Goal: Task Accomplishment & Management: Complete application form

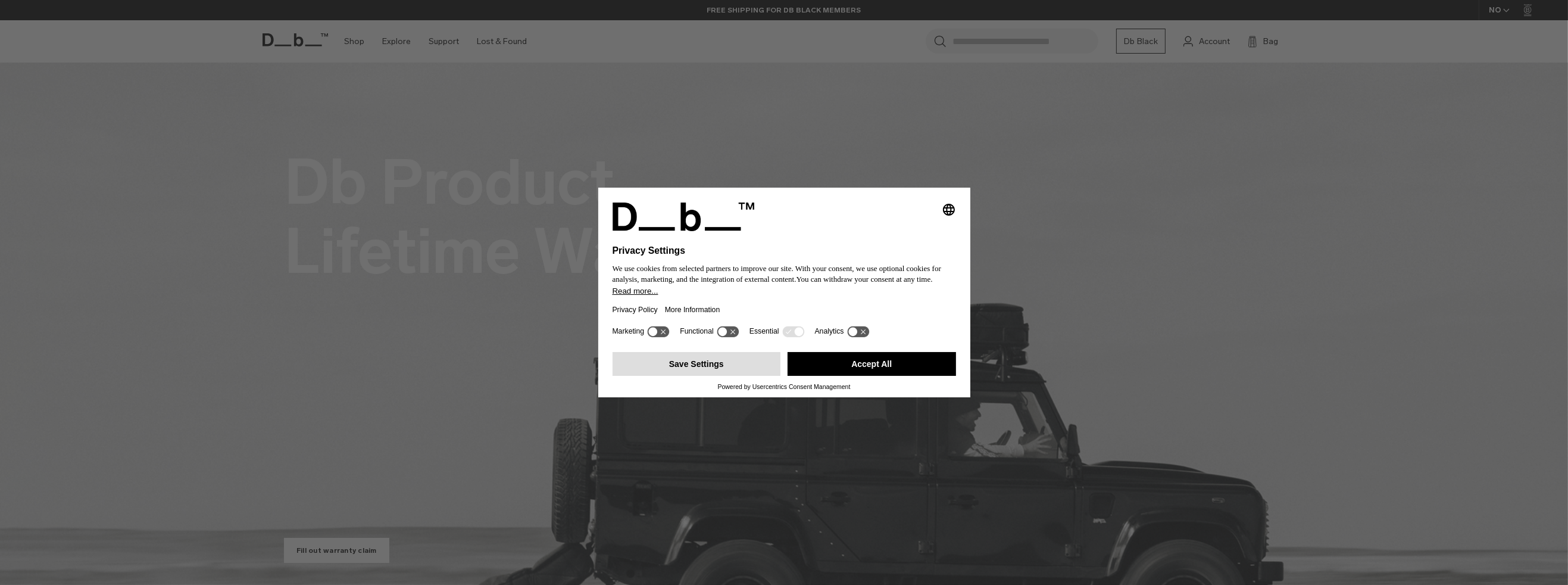
click at [721, 361] on button "Save Settings" at bounding box center [697, 364] width 169 height 24
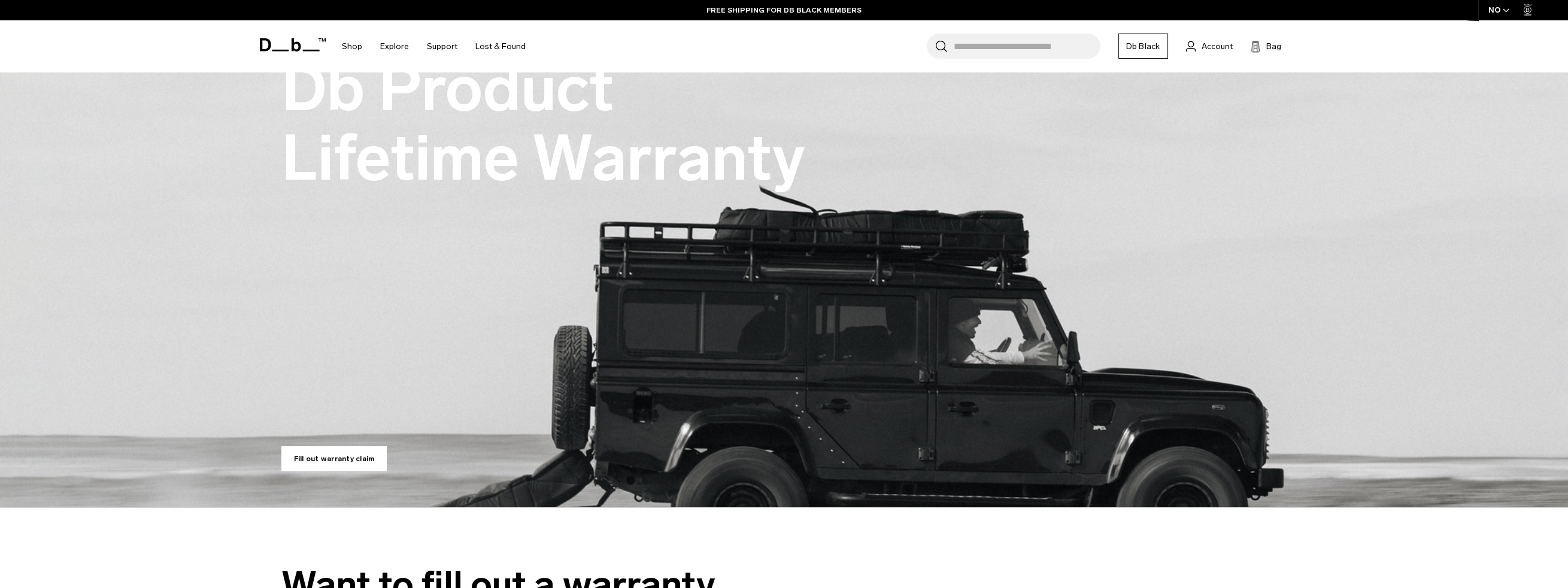
scroll to position [95, 0]
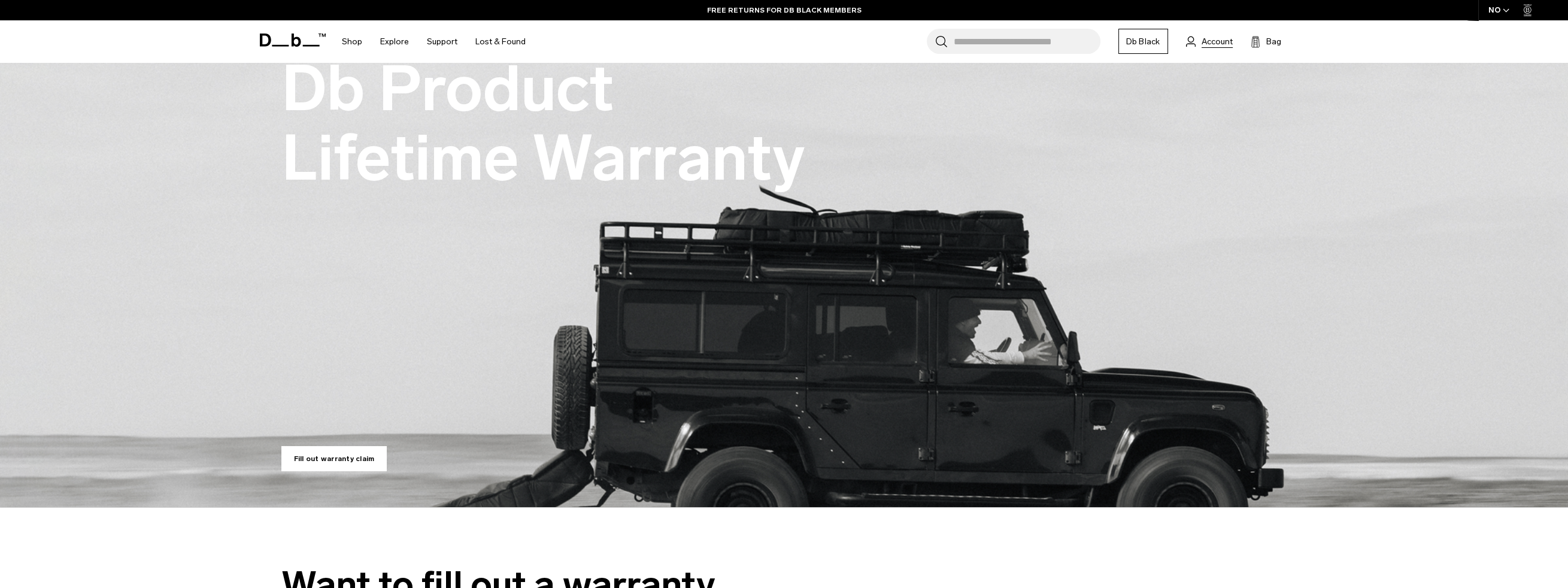
click at [1217, 39] on span "Account" at bounding box center [1217, 42] width 31 height 13
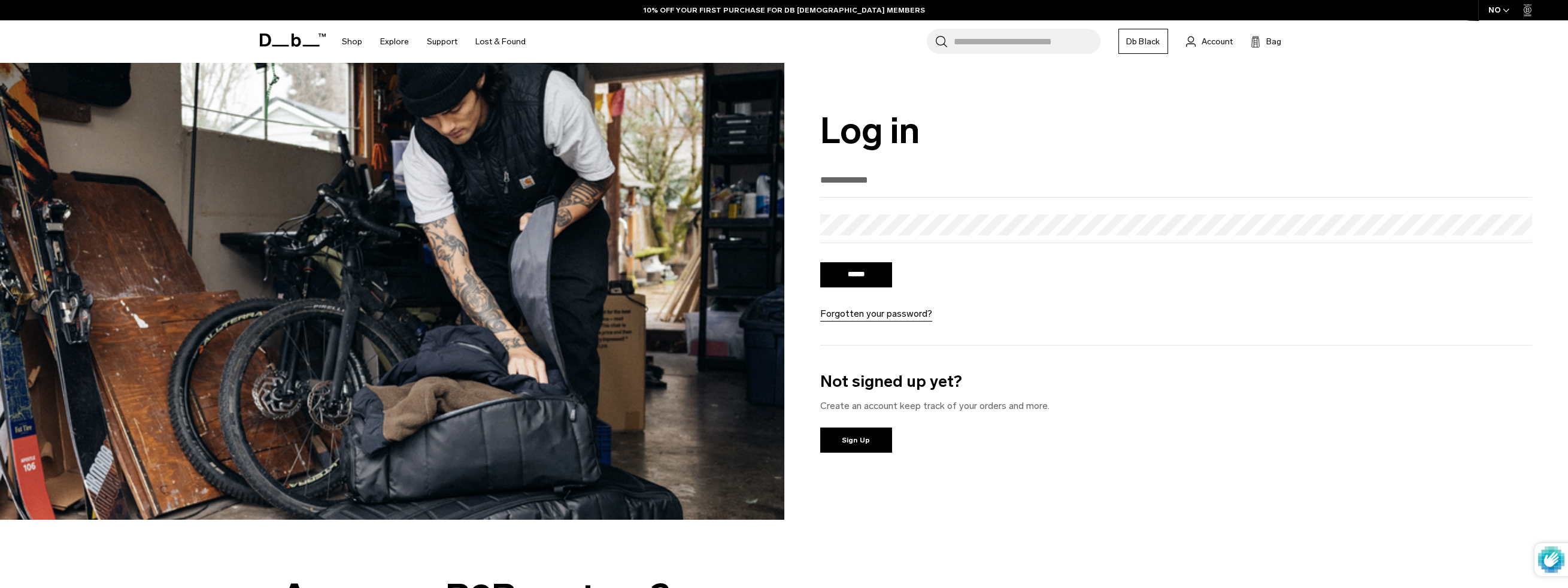
click at [869, 181] on input "email" at bounding box center [1176, 180] width 712 height 20
type input "**********"
click at [871, 271] on input "******" at bounding box center [856, 275] width 72 height 26
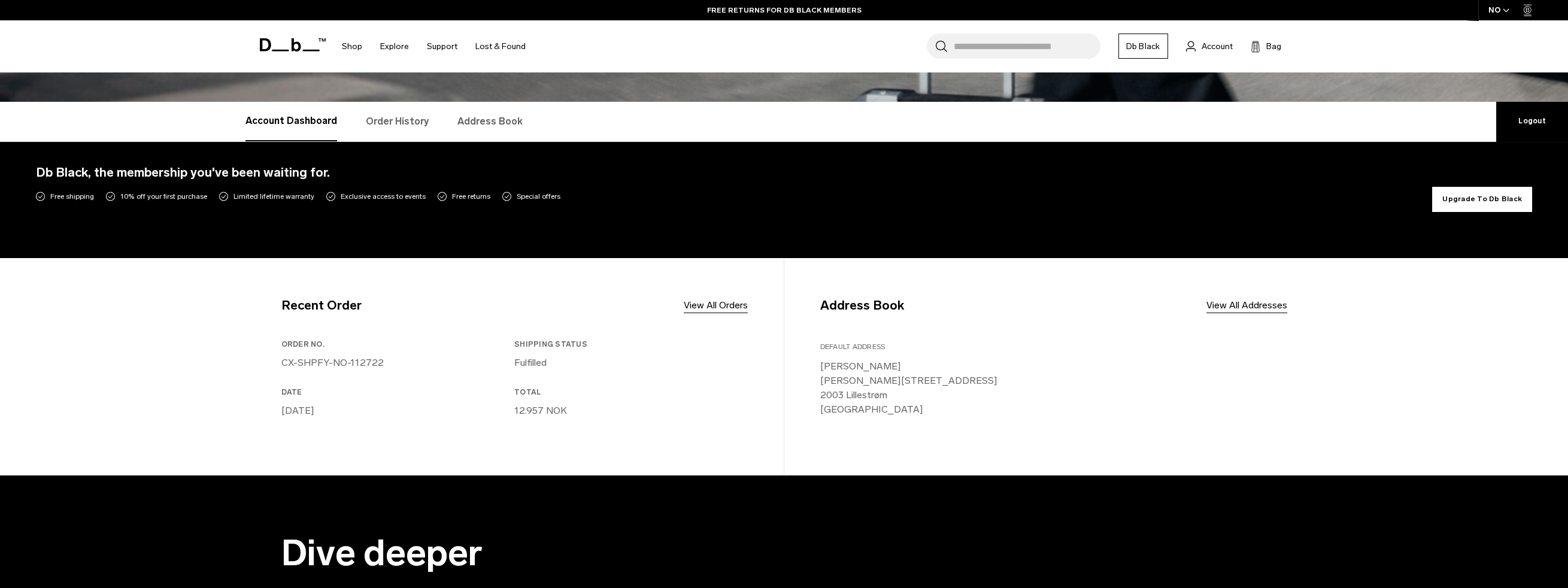
scroll to position [168, 0]
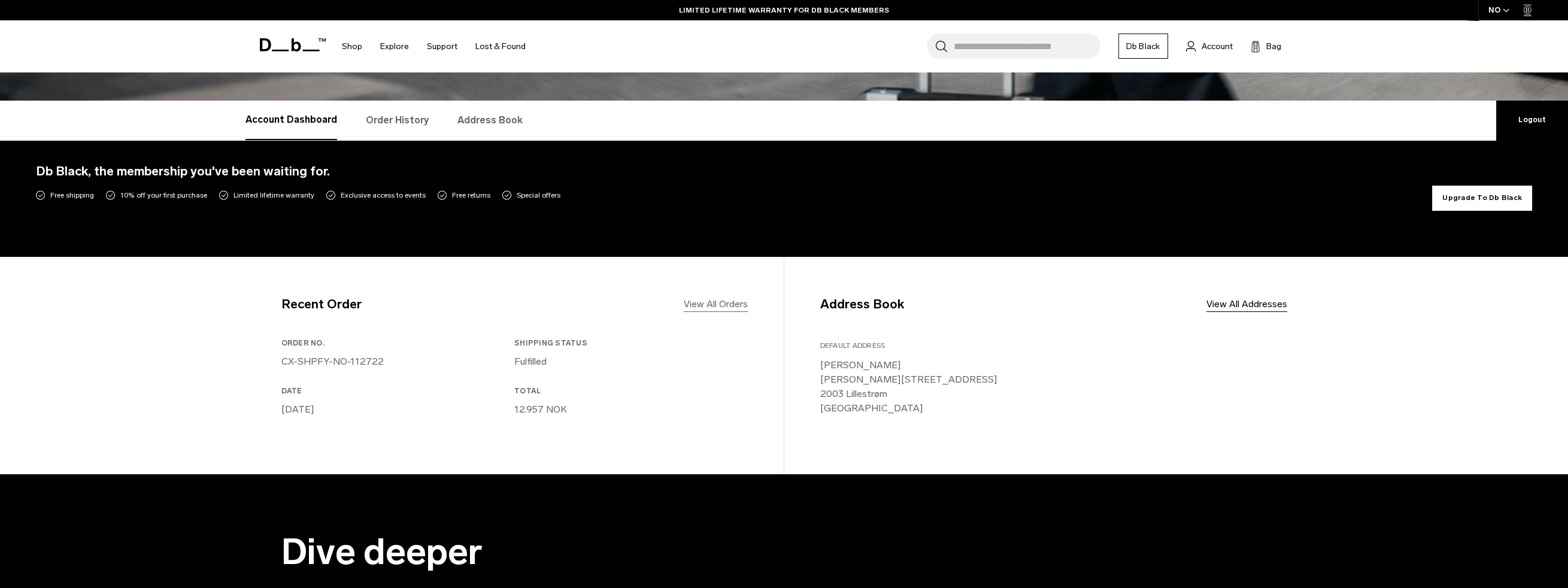
click at [726, 300] on link "View All Orders" at bounding box center [716, 304] width 64 height 15
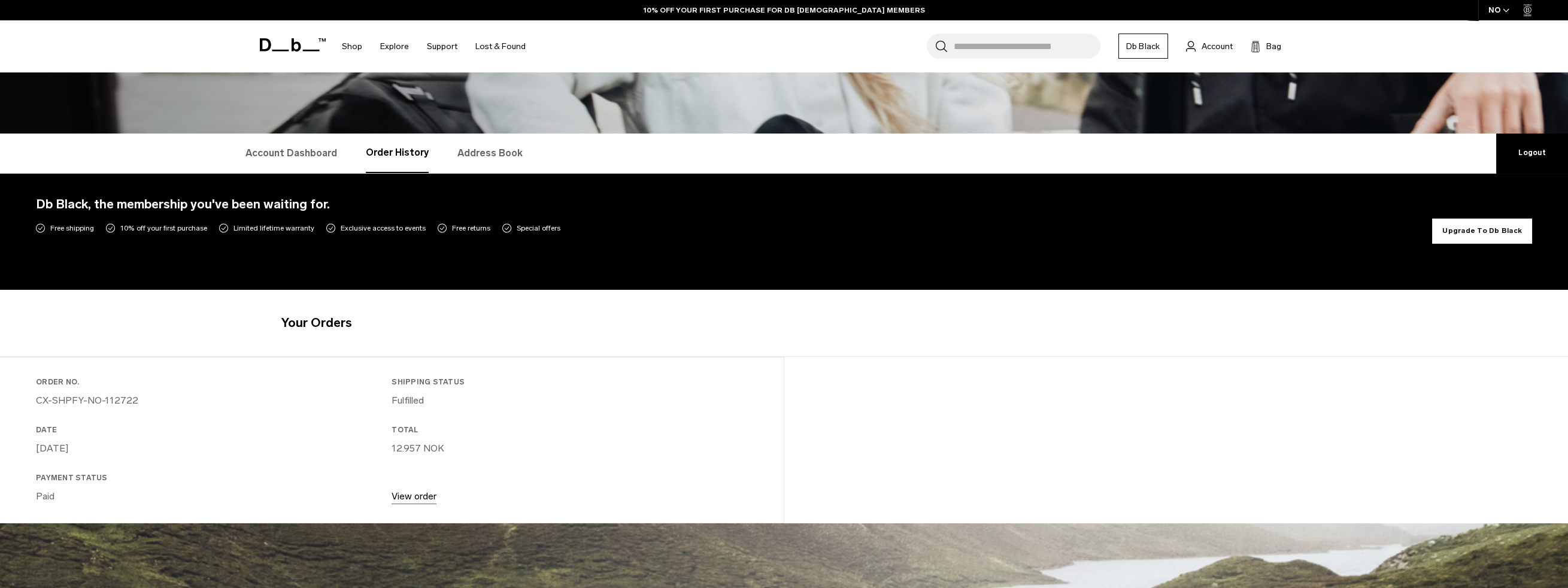
click at [414, 494] on link "View order" at bounding box center [413, 496] width 45 height 11
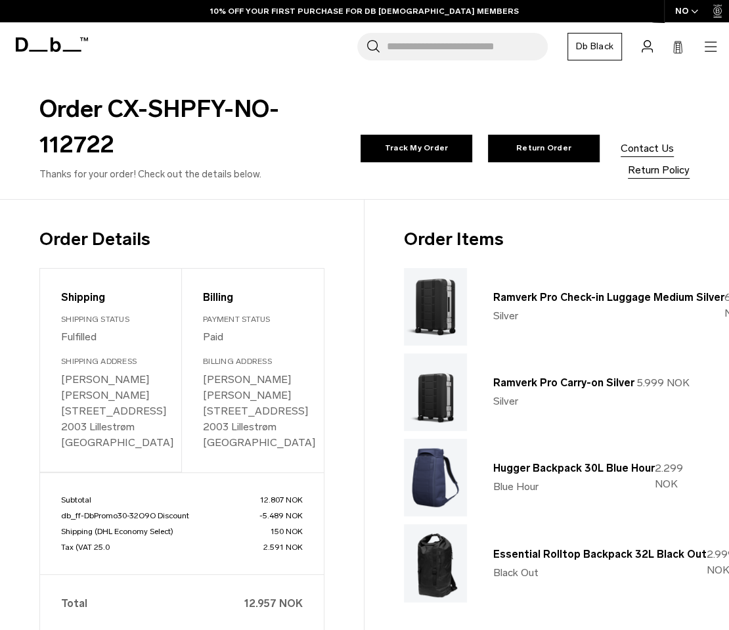
scroll to position [215, 0]
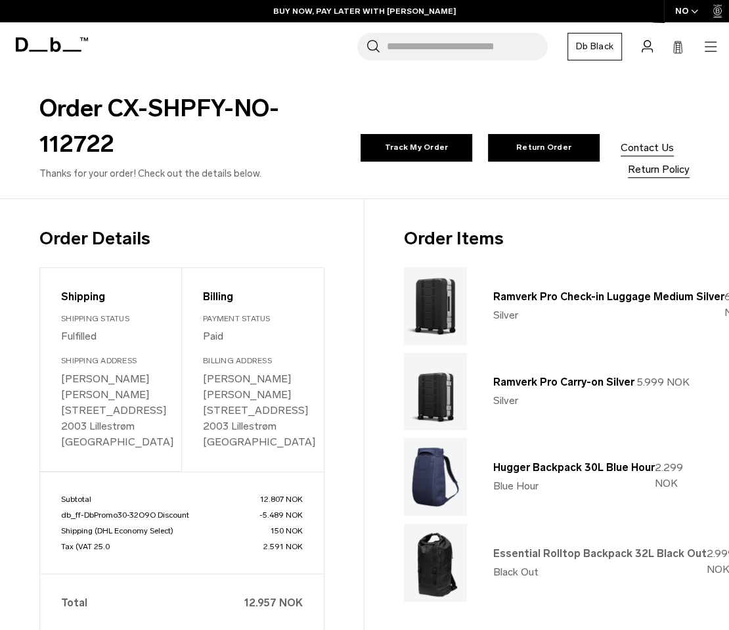
click at [497, 590] on div "Essential Rolltop Backpack 32L Black Out Black Out 2.999 NOK" at bounding box center [547, 561] width 286 height 77
click at [608, 44] on link "Db Black" at bounding box center [594, 47] width 55 height 28
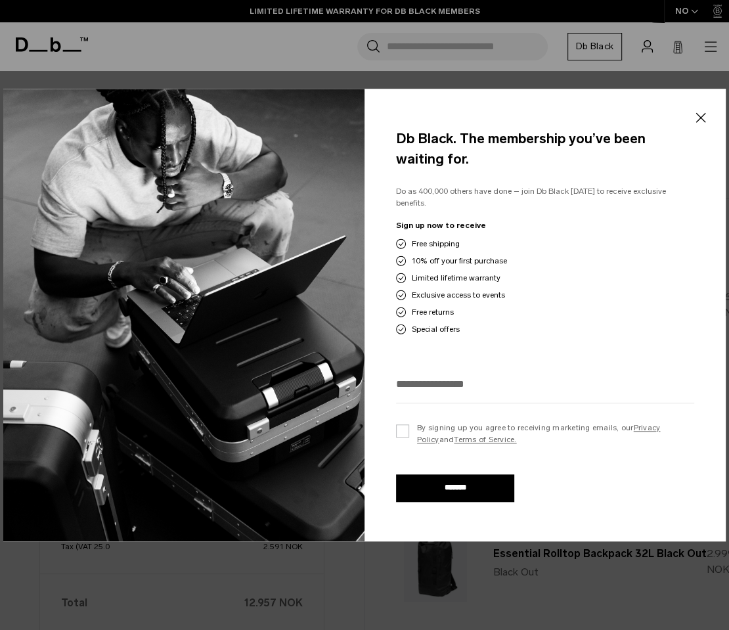
click at [698, 129] on button "Close" at bounding box center [700, 118] width 16 height 28
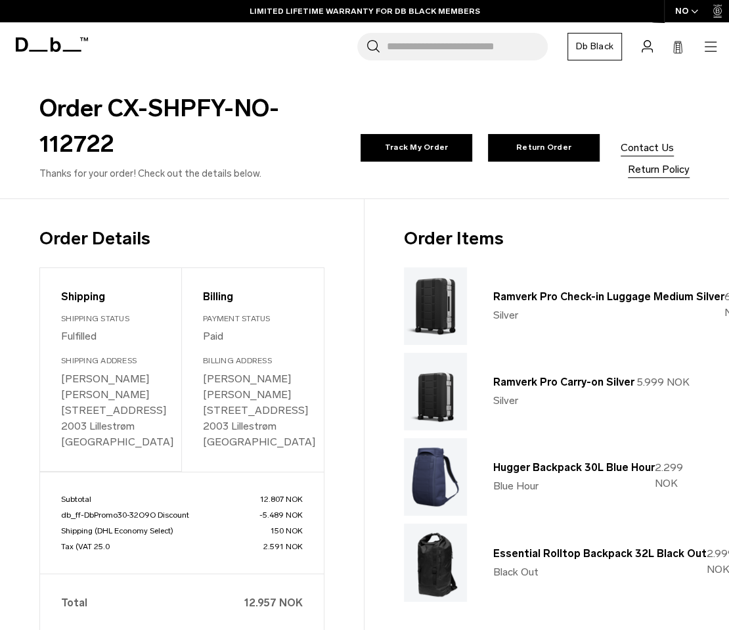
click at [707, 45] on icon "button" at bounding box center [711, 47] width 16 height 16
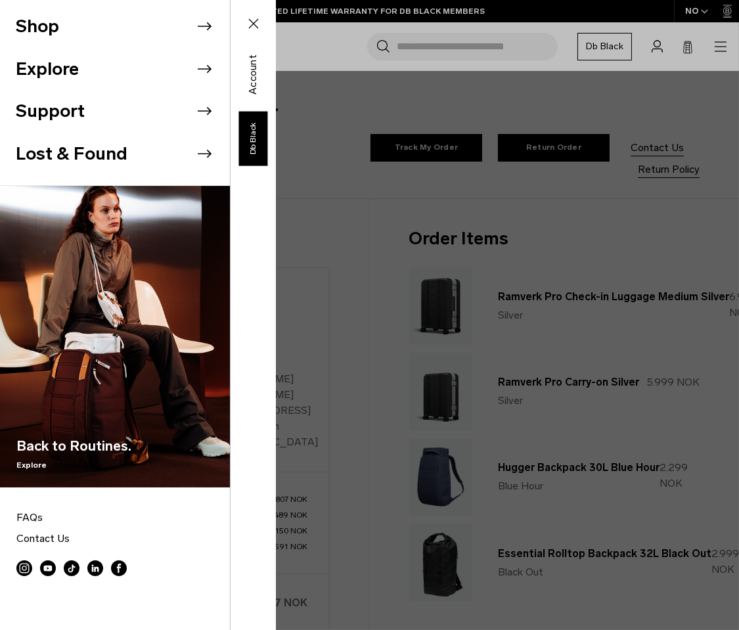
click at [276, 110] on div "Shop Explore Support Lost & Found" at bounding box center [138, 315] width 276 height 630
click at [257, 25] on icon at bounding box center [254, 24] width 16 height 16
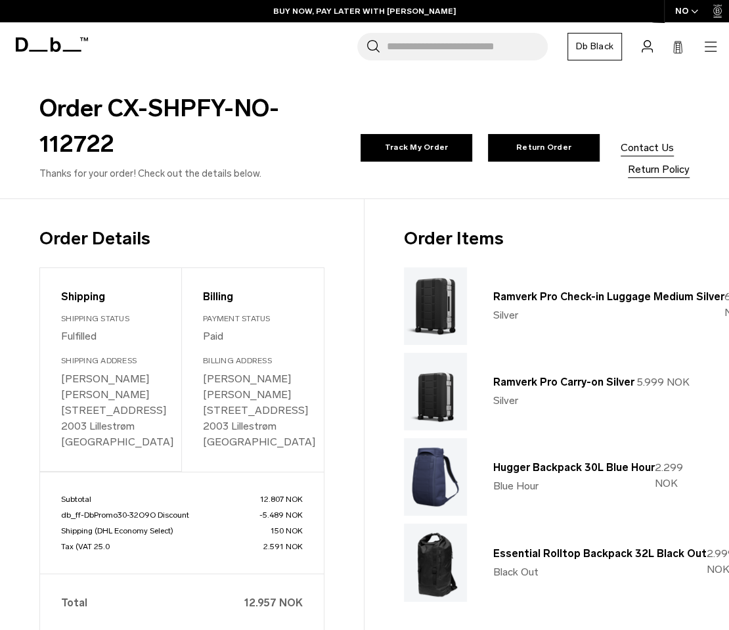
click at [408, 44] on input "Search for Bags, Luggage..." at bounding box center [467, 47] width 161 height 28
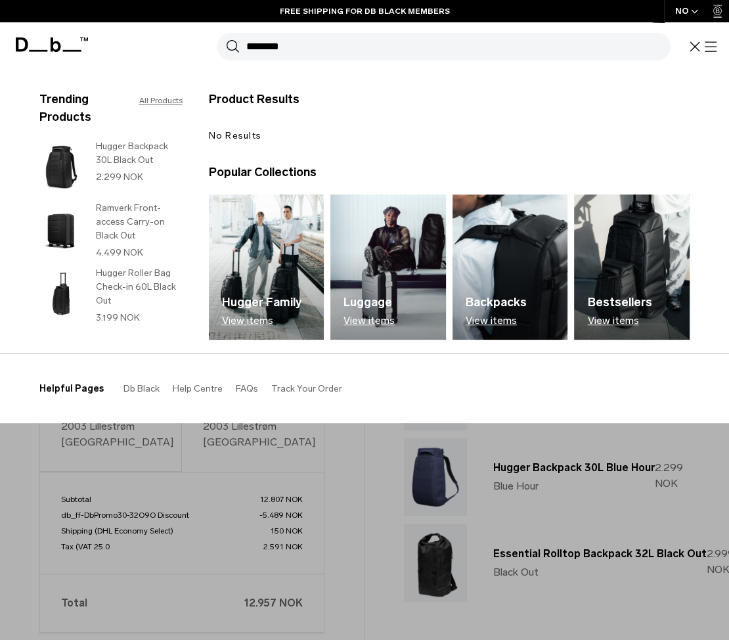
type input "********"
click at [226, 39] on button "Search" at bounding box center [233, 46] width 14 height 14
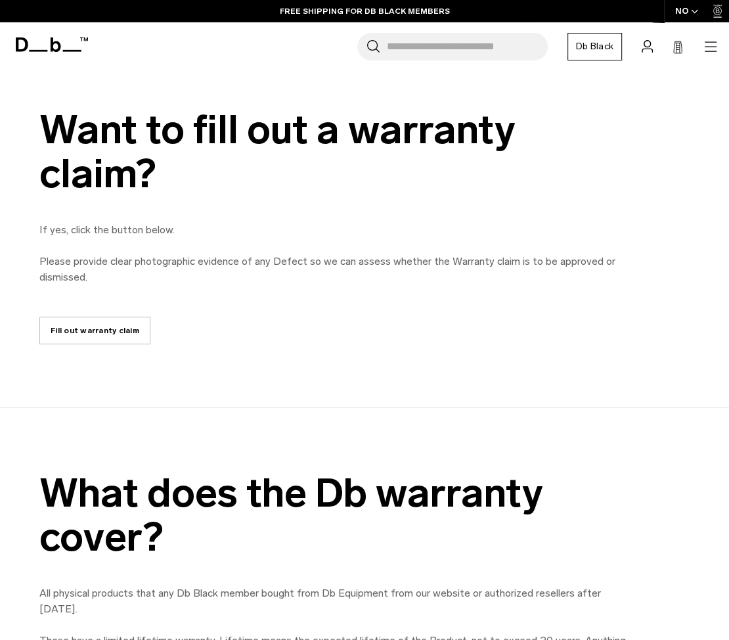
scroll to position [476, 0]
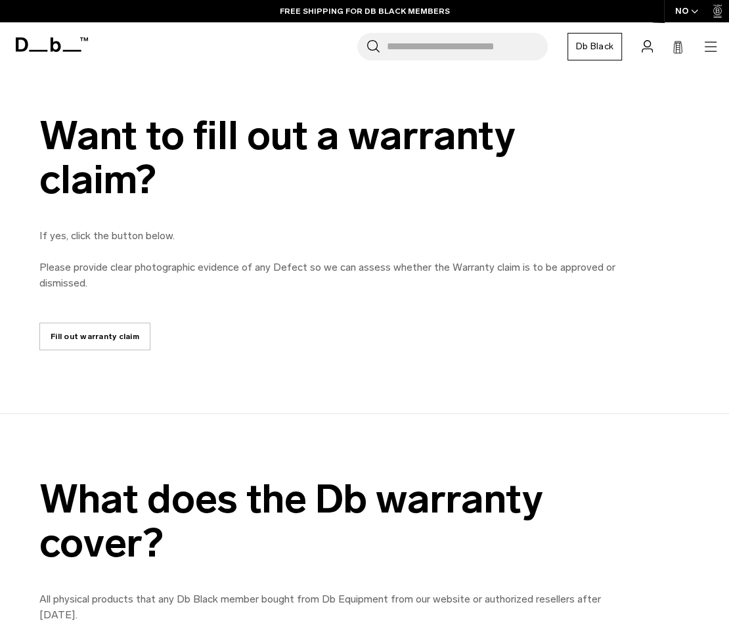
click at [110, 338] on link "Fill out warranty claim" at bounding box center [94, 336] width 111 height 28
